Goal: Task Accomplishment & Management: Complete application form

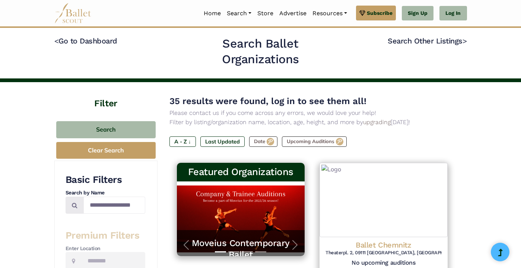
type input "*******"
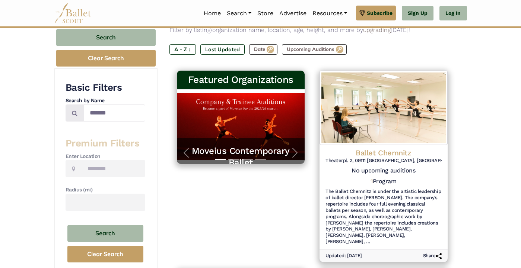
scroll to position [93, 0]
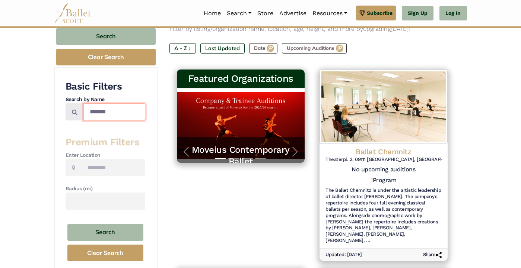
drag, startPoint x: 100, startPoint y: 102, endPoint x: 41, endPoint y: 99, distance: 58.5
click at [66, 104] on div "*******" at bounding box center [106, 112] width 80 height 17
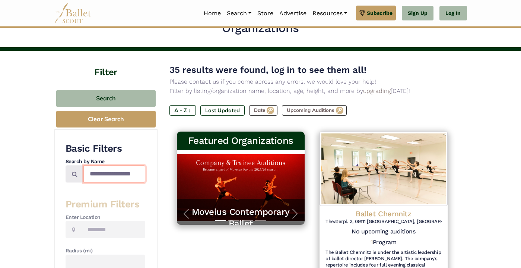
scroll to position [0, 0]
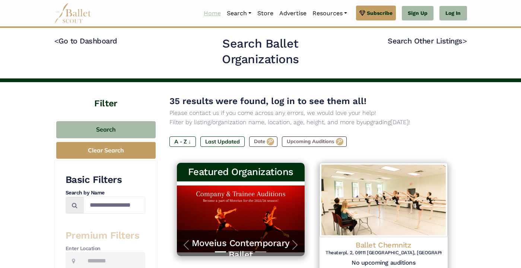
click at [224, 15] on link "Home" at bounding box center [212, 14] width 23 height 16
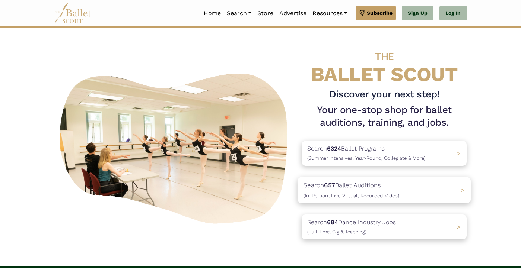
click at [363, 192] on span "(In-Person, Live Virtual, Recorded Video)" at bounding box center [351, 195] width 96 height 6
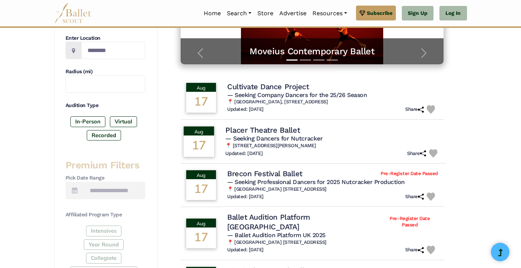
scroll to position [174, 0]
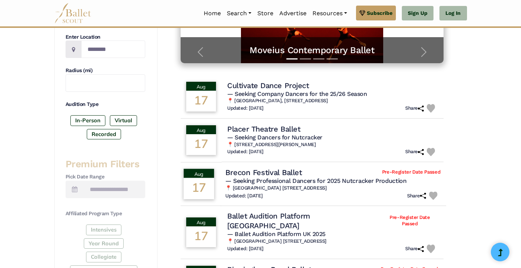
click at [467, 66] on div "657 results were found, log in to see them all! Please contact us if you come a…" at bounding box center [311, 214] width 309 height 644
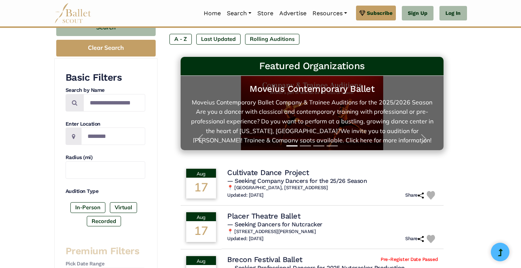
scroll to position [83, 0]
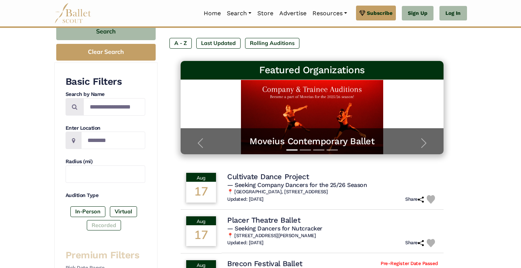
click at [87, 230] on label "Recorded" at bounding box center [104, 225] width 34 height 10
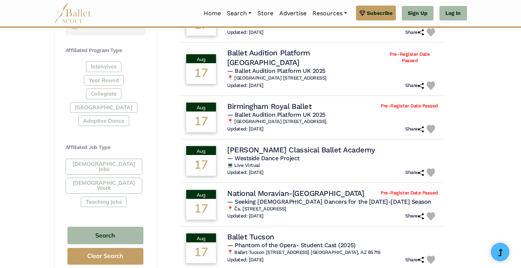
scroll to position [337, 0]
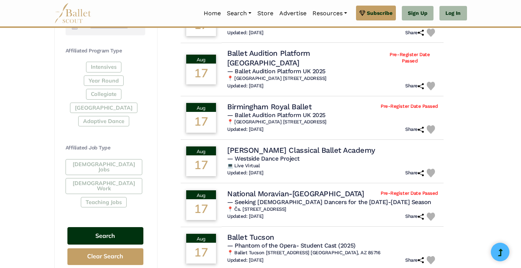
click at [78, 227] on button "Search" at bounding box center [105, 235] width 76 height 17
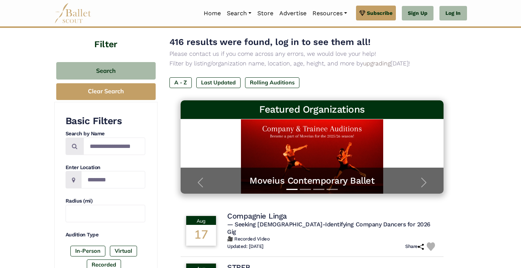
scroll to position [45, 0]
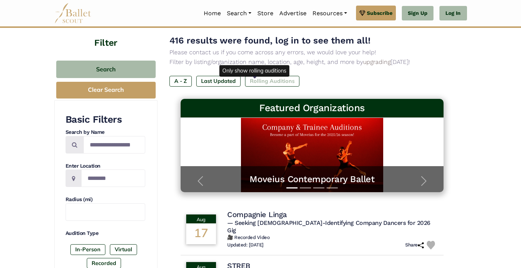
click at [247, 83] on label "Rolling Auditions" at bounding box center [272, 81] width 54 height 10
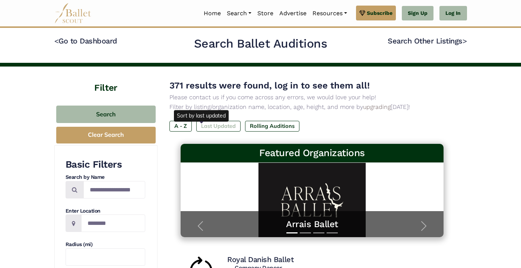
click at [210, 130] on label "Last Updated" at bounding box center [218, 126] width 44 height 10
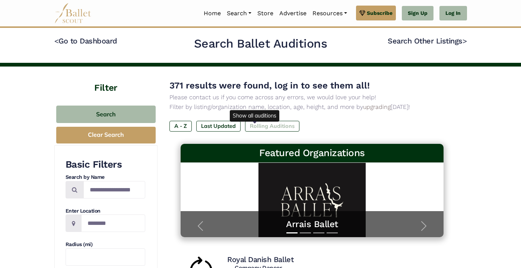
click at [258, 131] on label "Rolling Auditions" at bounding box center [272, 126] width 54 height 10
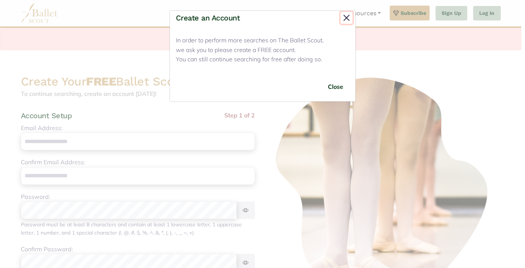
click at [346, 17] on button "Close" at bounding box center [346, 18] width 12 height 12
click at [334, 94] on button "Close" at bounding box center [335, 86] width 28 height 17
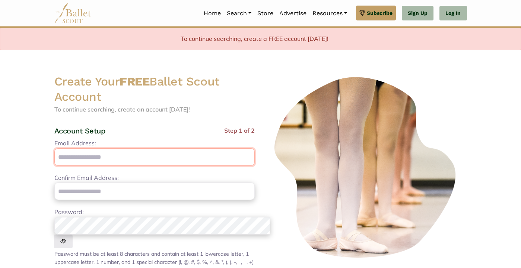
click at [116, 149] on input "Email Address:" at bounding box center [154, 157] width 200 height 17
type input "**********"
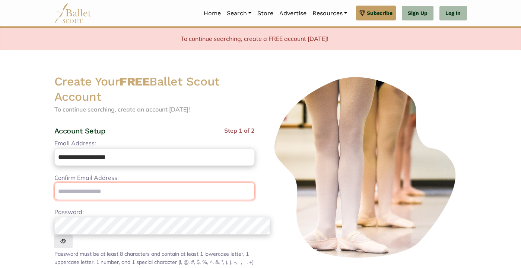
type input "**********"
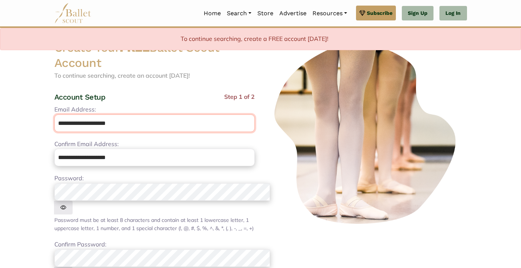
scroll to position [95, 0]
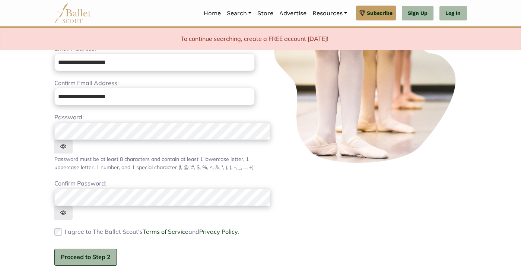
click at [54, 249] on button "Proceed to Step 2" at bounding box center [85, 257] width 63 height 17
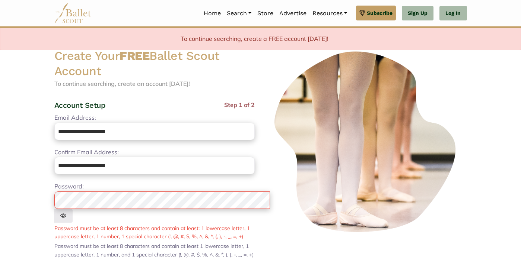
scroll to position [23, 0]
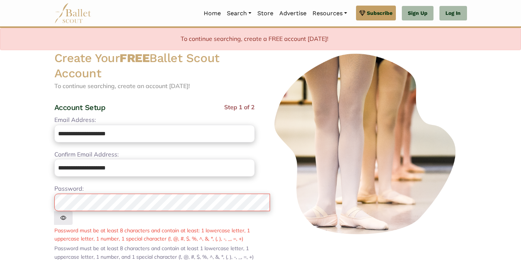
click at [73, 211] on img at bounding box center [63, 218] width 19 height 14
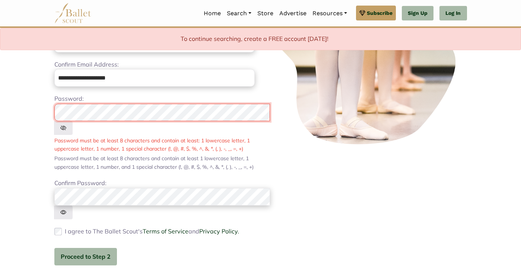
scroll to position [113, 0]
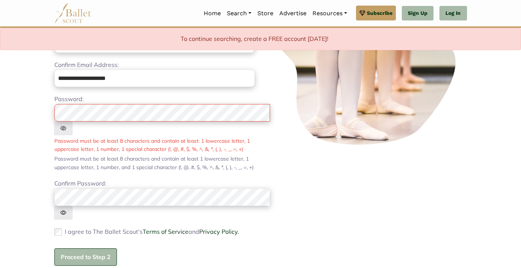
click at [55, 249] on button "Proceed to Step 2" at bounding box center [85, 257] width 63 height 17
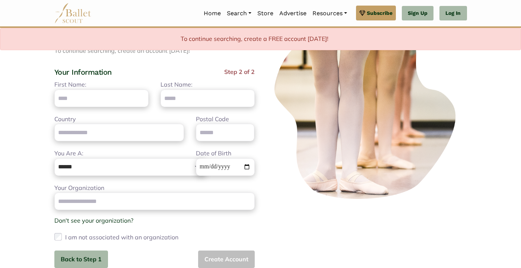
scroll to position [0, 0]
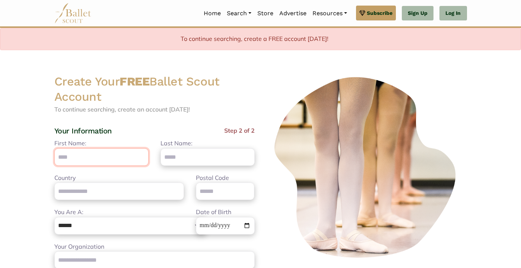
click at [86, 149] on input "First Name:" at bounding box center [101, 157] width 94 height 17
type input "*****"
click at [206, 149] on input "Last Name:" at bounding box center [207, 157] width 94 height 17
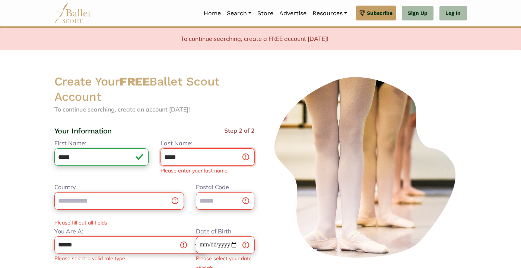
type input "*****"
click at [93, 192] on input "Country" at bounding box center [119, 200] width 130 height 17
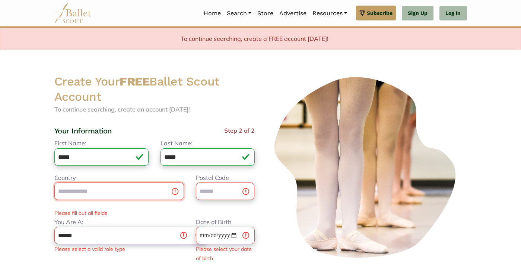
type input "**********"
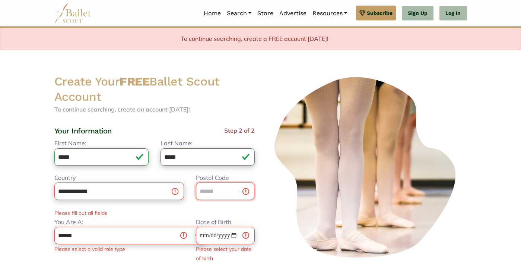
type input "**********"
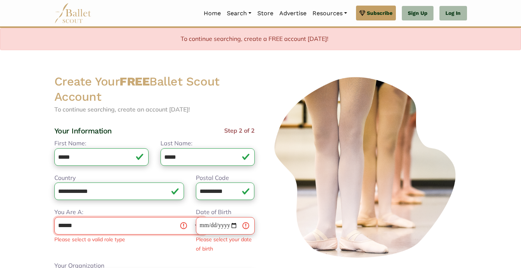
click at [70, 217] on select "**********" at bounding box center [130, 225] width 152 height 17
click at [67, 217] on select "**********" at bounding box center [130, 225] width 152 height 17
select select "***"
click at [203, 217] on input "Date of Birth" at bounding box center [225, 225] width 59 height 17
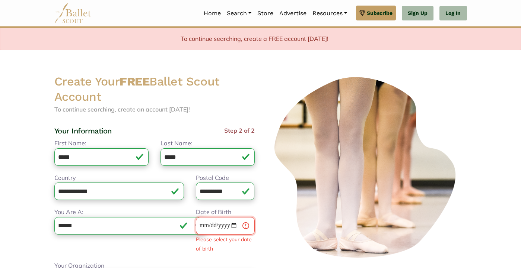
click at [198, 217] on input "Date of Birth" at bounding box center [225, 225] width 59 height 17
type input "**********"
click at [112, 217] on select "**********" at bounding box center [130, 225] width 152 height 17
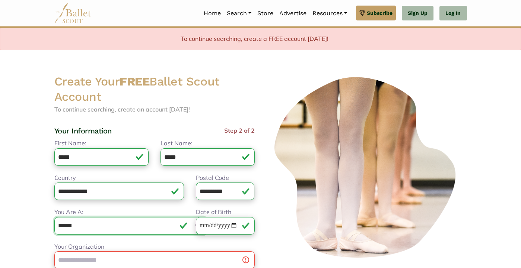
select select "*"
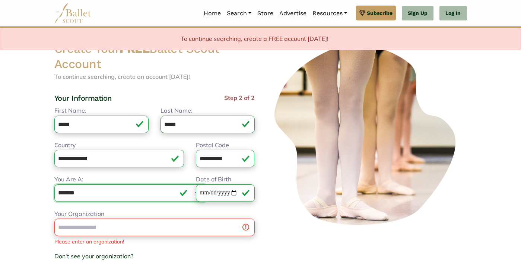
scroll to position [33, 0]
click at [114, 209] on div "Your Organization Please enter an organization! Don't see your organization? × …" at bounding box center [154, 244] width 200 height 70
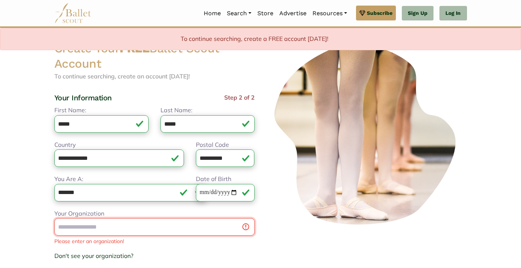
click at [104, 219] on input "Your Organization" at bounding box center [154, 227] width 200 height 17
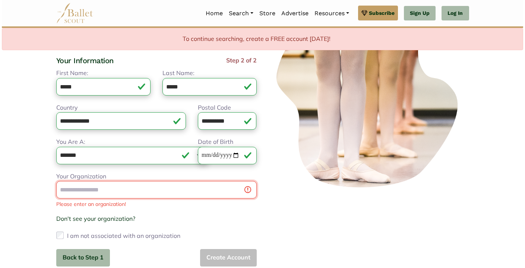
scroll to position [71, 0]
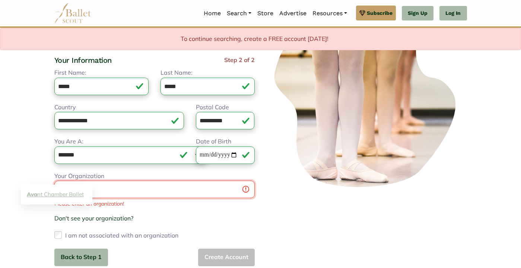
click at [57, 195] on link "Ava nt Chamber Ballet" at bounding box center [56, 195] width 71 height 12
type input "**********"
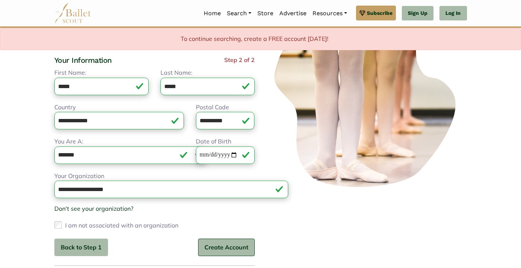
click at [219, 239] on button "Create Account" at bounding box center [226, 247] width 57 height 17
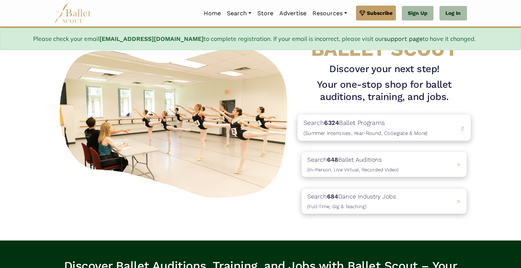
scroll to position [49, 0]
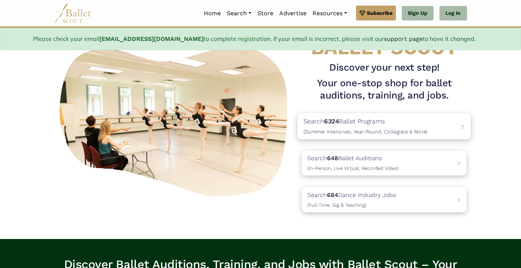
click at [355, 166] on p "Search 648 Ballet Auditions (In-Person, Live Virtual, Recorded Video)" at bounding box center [352, 163] width 91 height 19
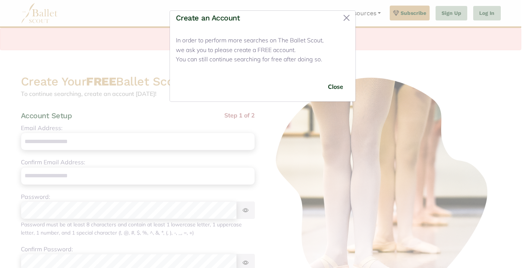
click at [332, 90] on button "Close" at bounding box center [335, 86] width 28 height 17
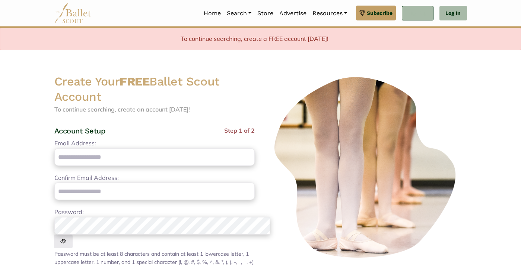
click at [433, 13] on link "Sign Up" at bounding box center [418, 13] width 32 height 15
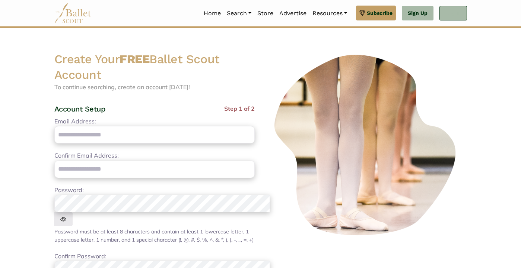
click at [467, 11] on link "Log In" at bounding box center [452, 13] width 27 height 15
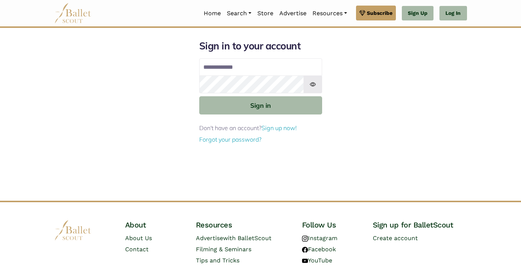
type input "**********"
click at [315, 84] on img at bounding box center [312, 85] width 19 height 18
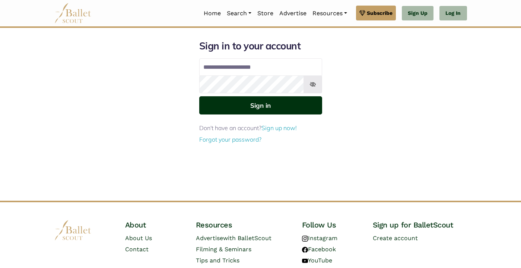
click at [278, 104] on button "Sign in" at bounding box center [260, 105] width 123 height 18
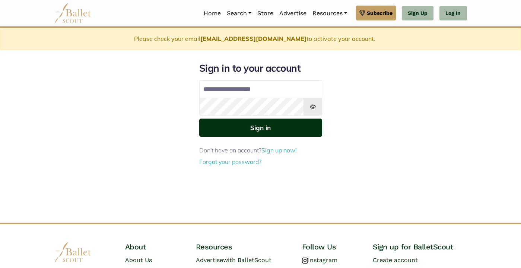
click at [297, 129] on button "Sign in" at bounding box center [260, 128] width 123 height 18
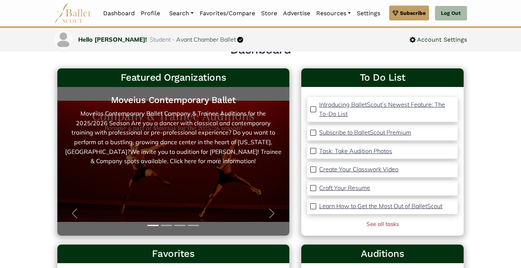
scroll to position [27, 0]
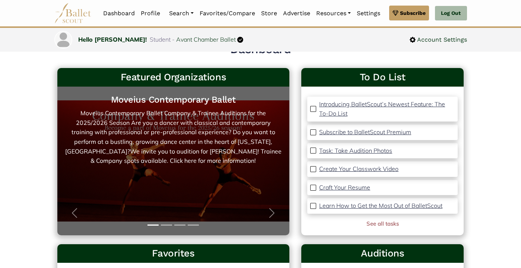
click at [235, 156] on link "Moveius Contemporary Ballet Moveius Contemporary Ballet Company & Trainee Audit…" at bounding box center [173, 161] width 217 height 134
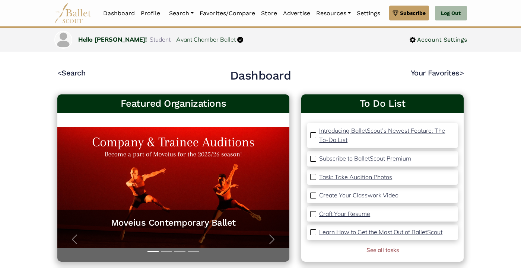
scroll to position [0, 0]
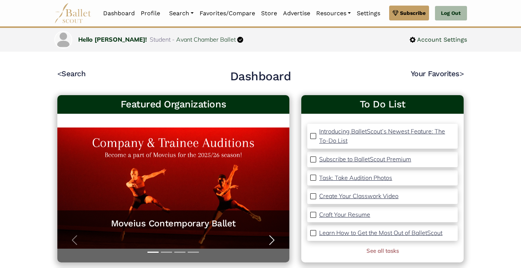
click at [275, 239] on span "button" at bounding box center [272, 241] width 12 height 12
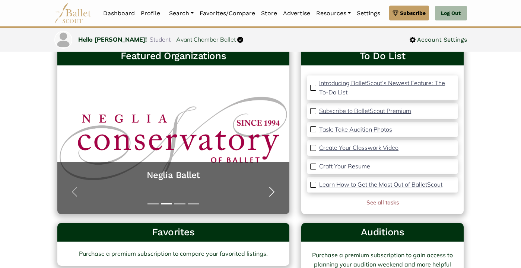
scroll to position [41, 0]
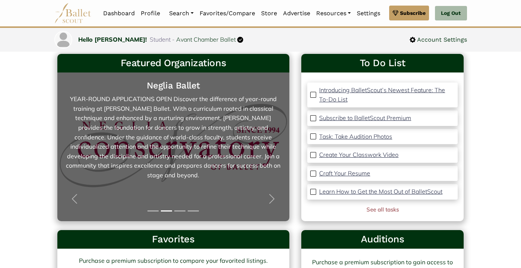
click at [213, 152] on link "[PERSON_NAME] Ballet YEAR-ROUND APPLICATIONS OPEN Discover the difference of ye…" at bounding box center [173, 147] width 217 height 134
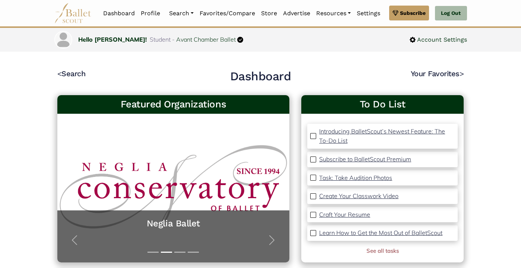
scroll to position [64, 0]
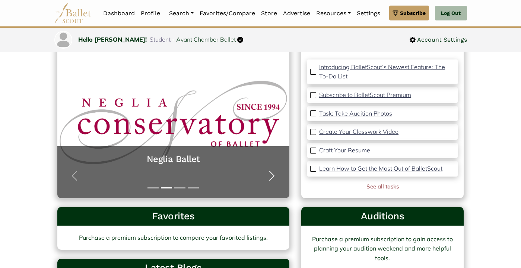
click at [274, 175] on span "button" at bounding box center [272, 176] width 12 height 12
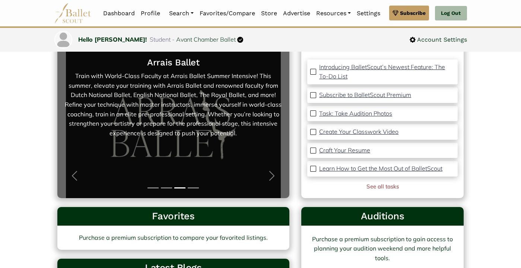
click at [226, 140] on link "Arrais Ballet Train with World-Class Faculty at Arrais Ballet Summer Intensive!…" at bounding box center [173, 124] width 217 height 134
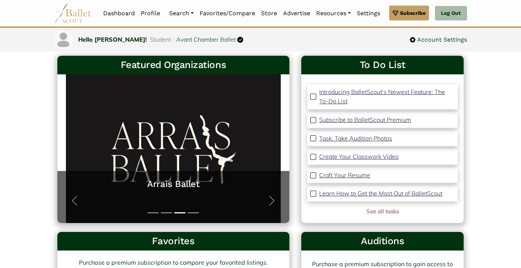
scroll to position [0, 0]
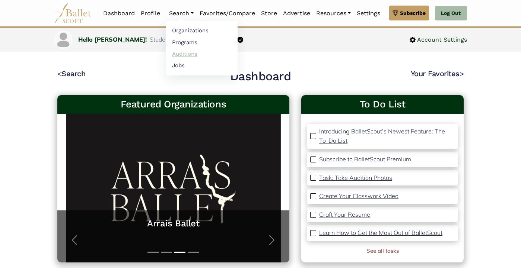
click at [218, 54] on link "Auditions" at bounding box center [201, 54] width 71 height 12
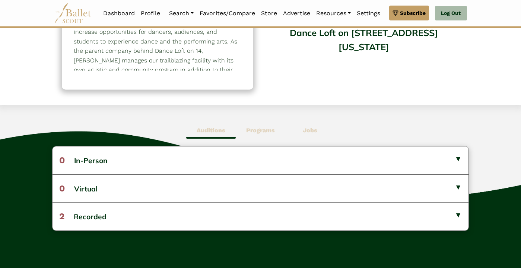
scroll to position [119, 0]
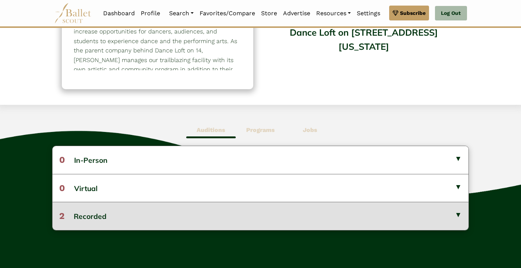
click at [281, 206] on button "2 Recorded" at bounding box center [260, 216] width 416 height 28
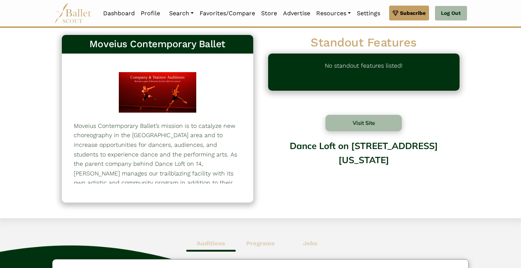
scroll to position [0, 0]
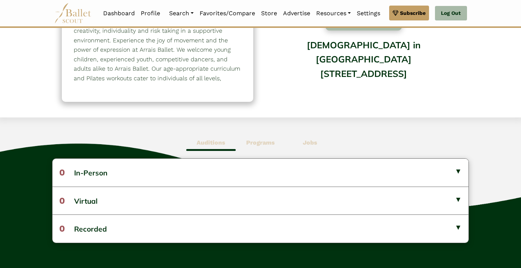
scroll to position [109, 0]
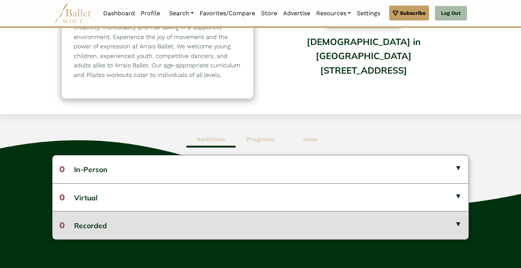
click at [200, 219] on button "0 Recorded" at bounding box center [260, 225] width 416 height 28
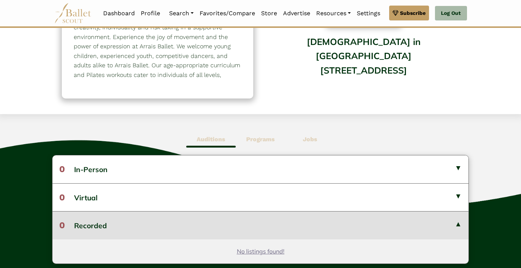
click at [199, 219] on button "0 Recorded" at bounding box center [260, 225] width 416 height 28
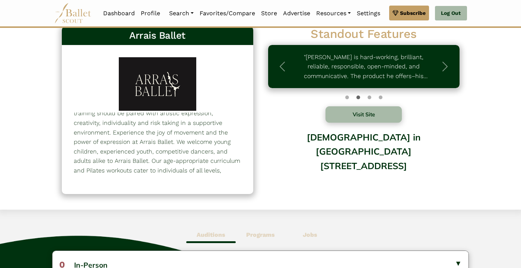
scroll to position [0, 0]
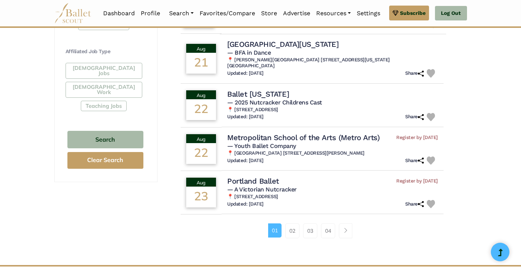
scroll to position [442, 0]
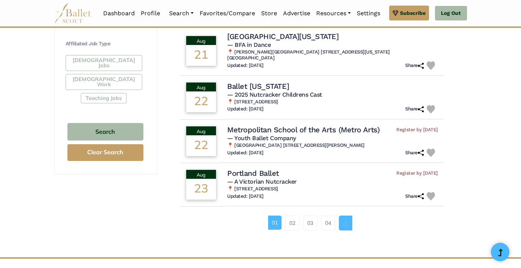
click at [352, 217] on link "Page navigation example" at bounding box center [345, 223] width 13 height 15
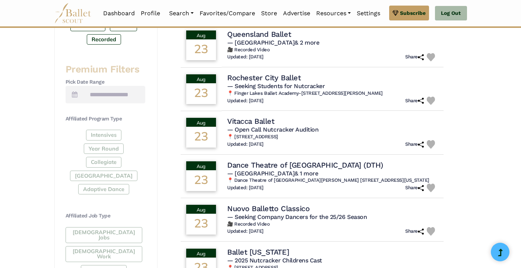
scroll to position [270, 0]
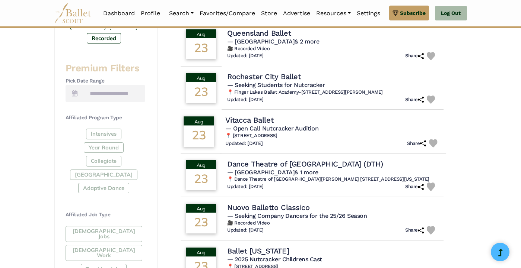
click at [254, 125] on h4 "Vitacca Ballet" at bounding box center [250, 120] width 48 height 10
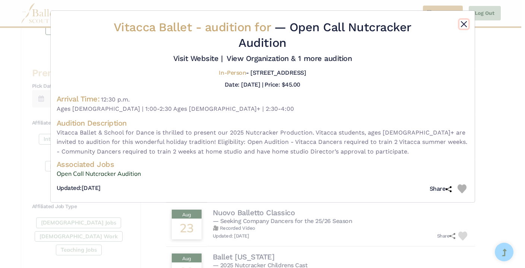
click at [465, 26] on button "Close" at bounding box center [463, 24] width 9 height 9
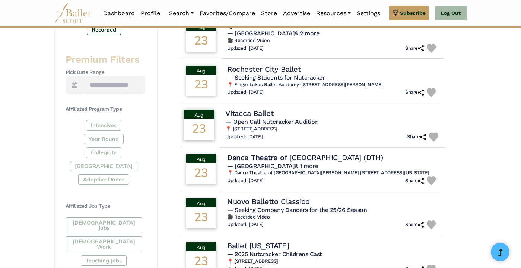
scroll to position [280, 0]
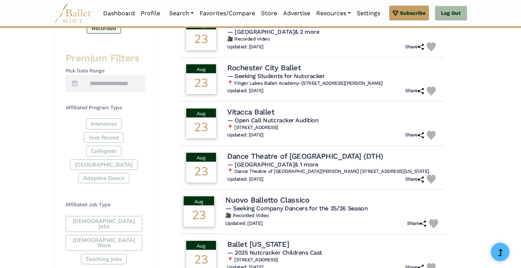
click at [276, 203] on h4 "Nuovo Balletto Classico" at bounding box center [268, 200] width 84 height 10
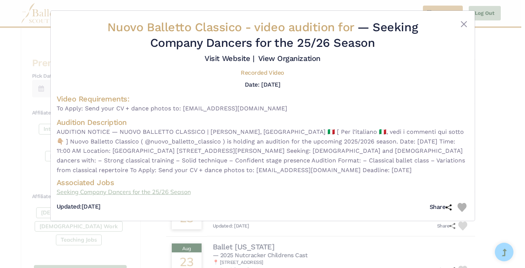
click at [162, 194] on link "Seeking Company Dancers for the 25/26 Season" at bounding box center [263, 193] width 412 height 10
click at [463, 21] on button "Close" at bounding box center [463, 24] width 9 height 9
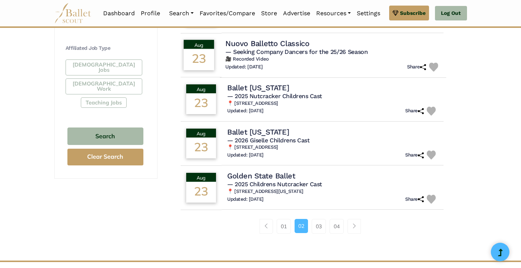
scroll to position [437, 0]
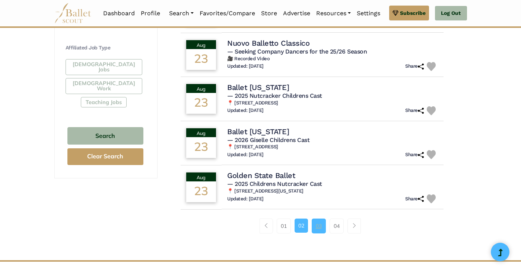
click at [325, 233] on link "03" at bounding box center [319, 226] width 14 height 15
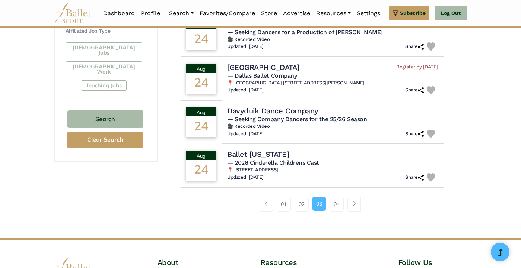
scroll to position [455, 0]
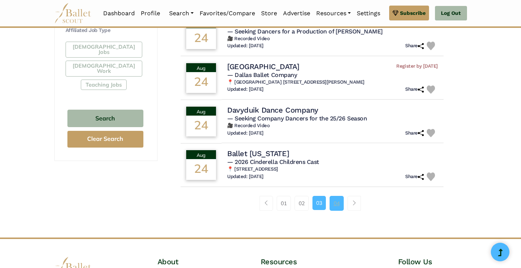
click at [344, 204] on link "04" at bounding box center [336, 203] width 14 height 15
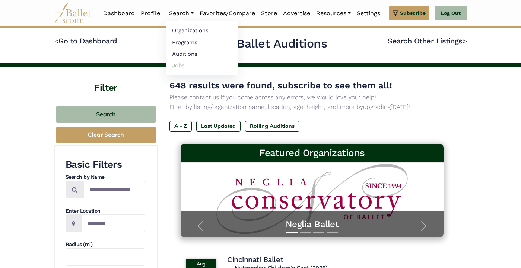
click at [210, 66] on link "Jobs" at bounding box center [201, 66] width 71 height 12
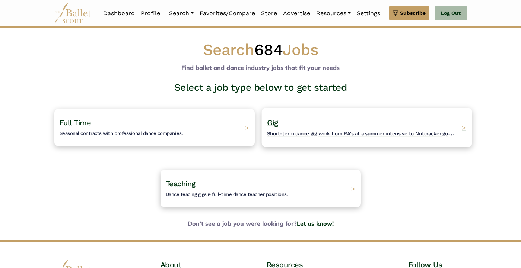
click at [280, 130] on h4 "Gig Short-term dance gig work from RA's at a summer intensive to Nutcracker gue…" at bounding box center [362, 128] width 191 height 20
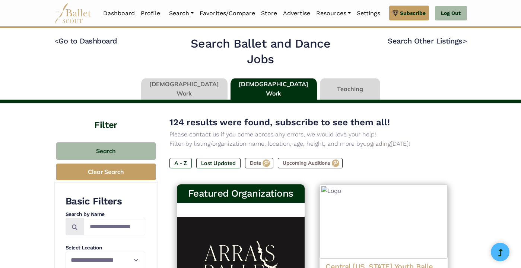
type input "******"
type input "*****"
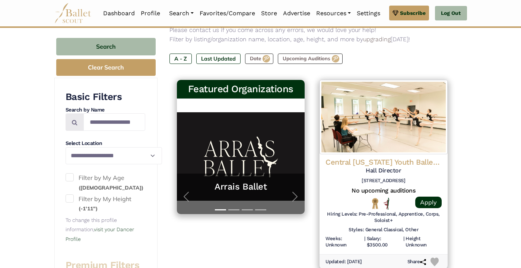
scroll to position [107, 0]
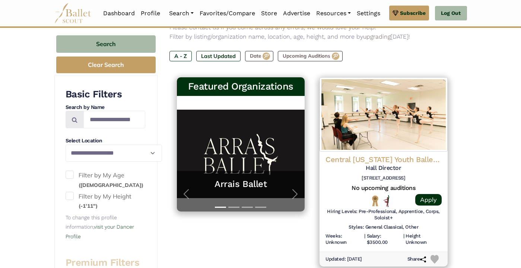
click at [66, 179] on span at bounding box center [70, 175] width 8 height 8
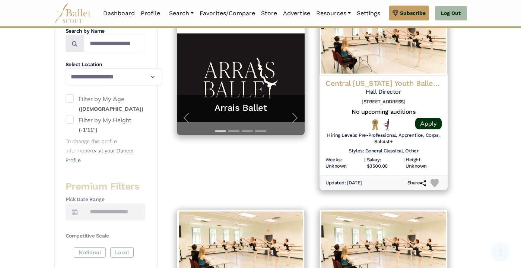
scroll to position [185, 0]
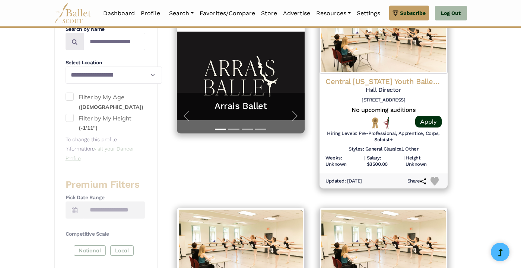
click at [73, 156] on link "visit your Dancer Profile" at bounding box center [100, 154] width 69 height 16
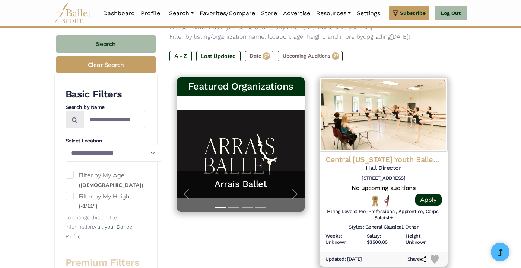
scroll to position [103, 0]
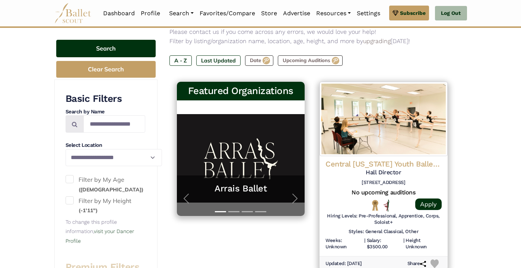
click at [99, 45] on button "Search" at bounding box center [105, 48] width 99 height 17
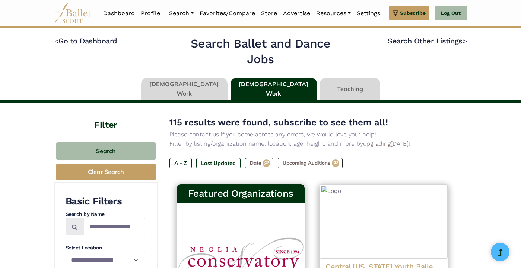
type input "******"
type input "*****"
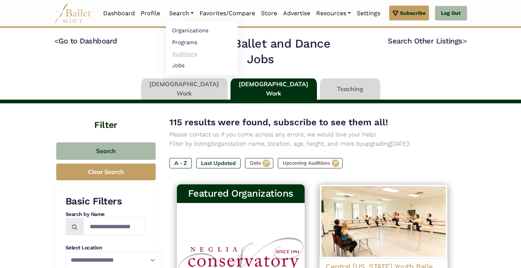
click at [218, 55] on link "Auditions" at bounding box center [201, 54] width 71 height 12
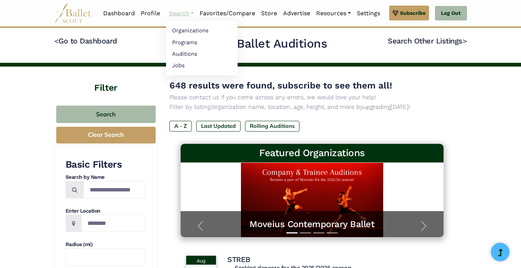
click at [197, 14] on link "Search" at bounding box center [181, 14] width 31 height 16
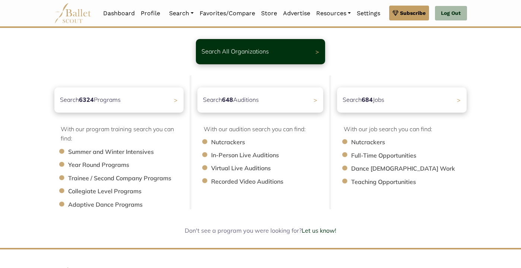
scroll to position [44, 0]
click at [154, 101] on div "Search 6324 Programs >" at bounding box center [119, 99] width 136 height 26
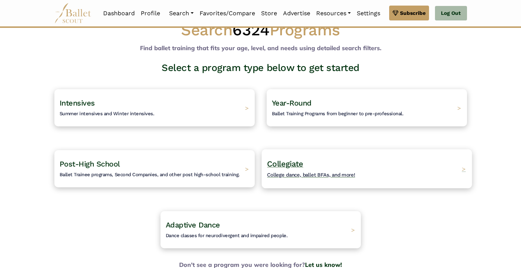
scroll to position [19, 0]
click at [299, 164] on span "Collegiate" at bounding box center [285, 164] width 36 height 9
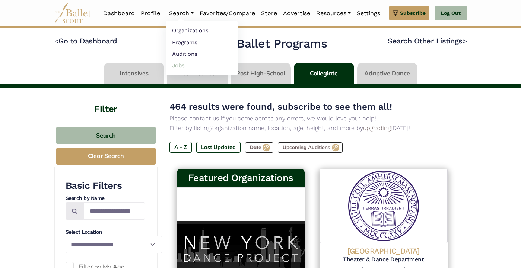
click at [208, 66] on link "Jobs" at bounding box center [201, 66] width 71 height 12
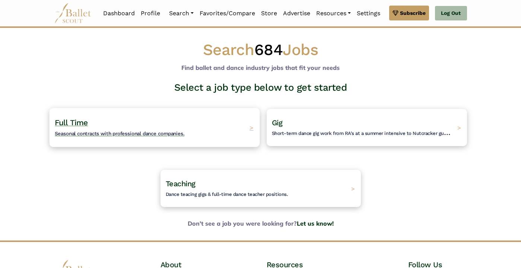
click at [157, 125] on div "Full Time Seasonal contracts with professional dance companies. >" at bounding box center [154, 127] width 210 height 39
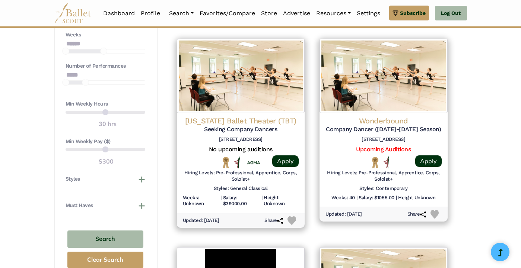
scroll to position [563, 0]
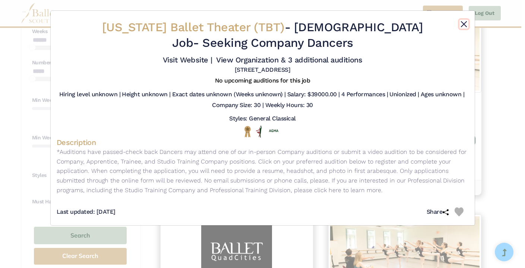
click at [463, 25] on button "Close" at bounding box center [463, 24] width 9 height 9
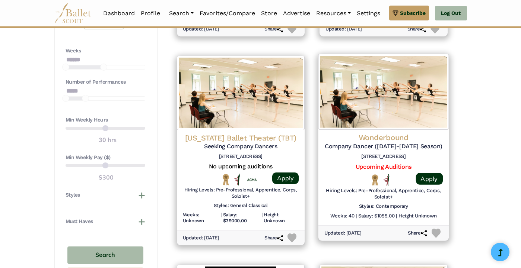
scroll to position [547, 0]
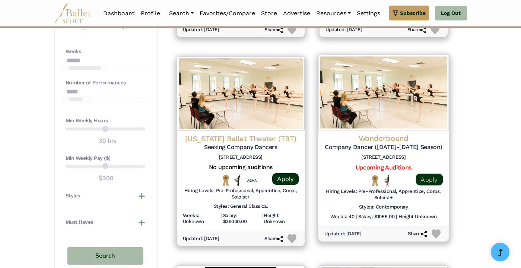
click at [442, 174] on link "Apply" at bounding box center [428, 180] width 27 height 12
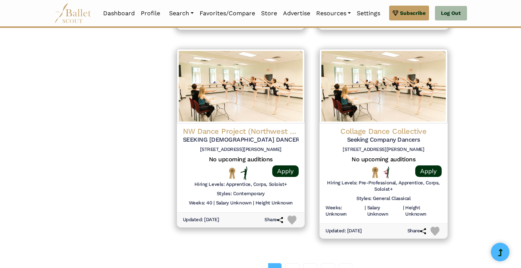
scroll to position [976, 0]
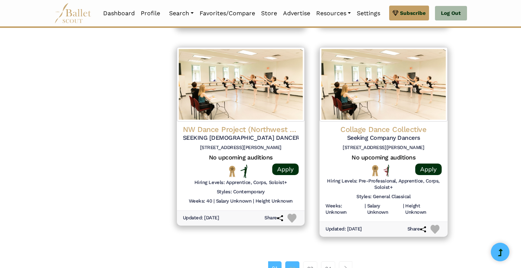
click at [299, 262] on link "02" at bounding box center [292, 269] width 14 height 15
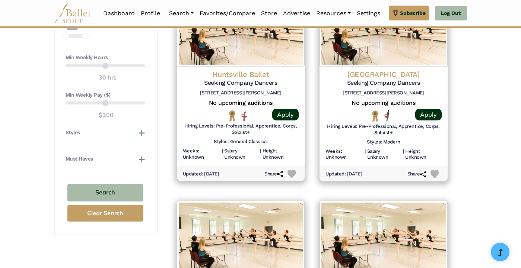
scroll to position [632, 0]
